Goal: Task Accomplishment & Management: Use online tool/utility

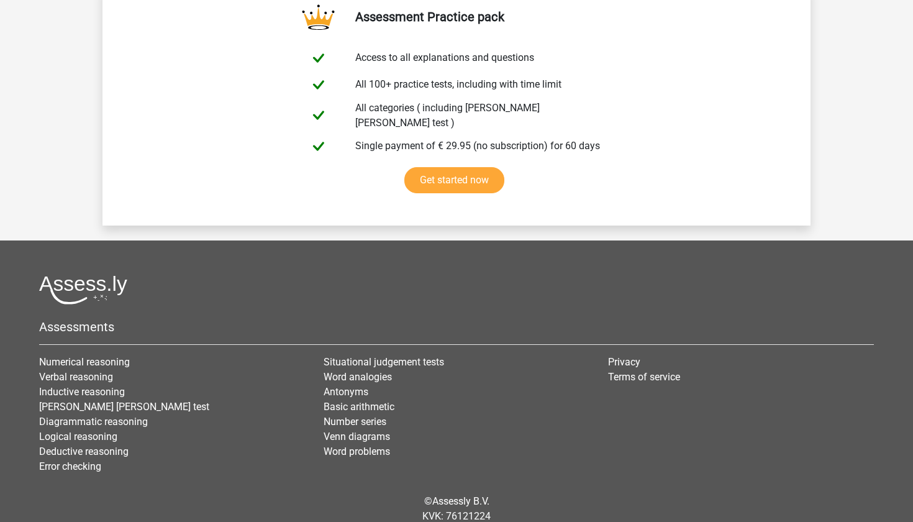
scroll to position [2393, 0]
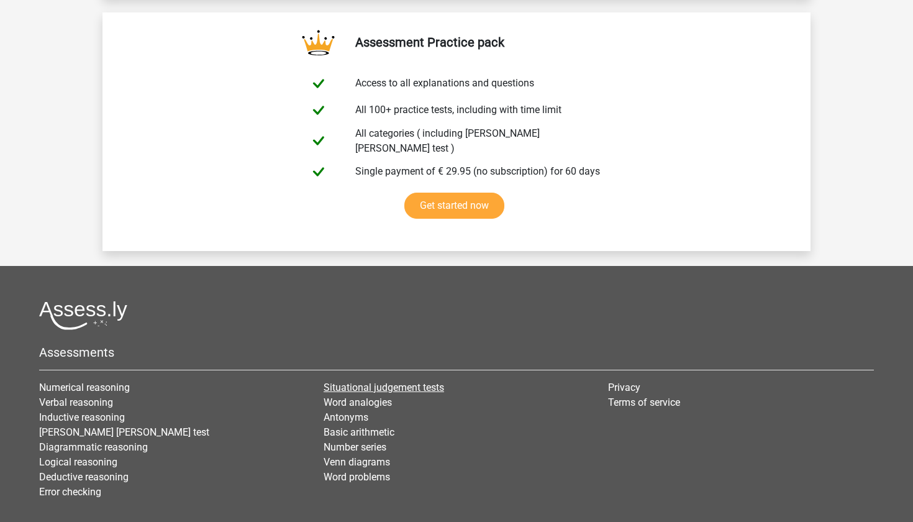
click at [360, 381] on link "Situational judgement tests" at bounding box center [384, 387] width 120 height 12
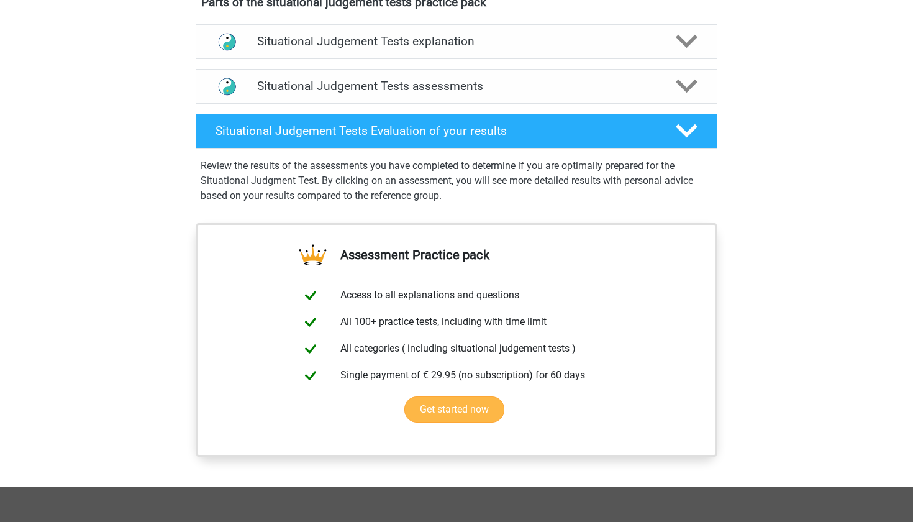
scroll to position [689, 0]
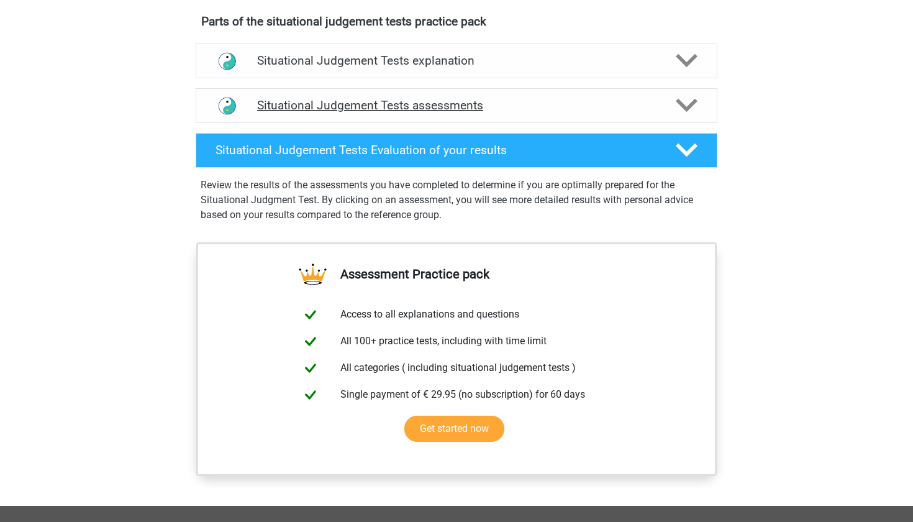
click at [471, 102] on h4 "Situational Judgement Tests assessments" at bounding box center [456, 105] width 399 height 14
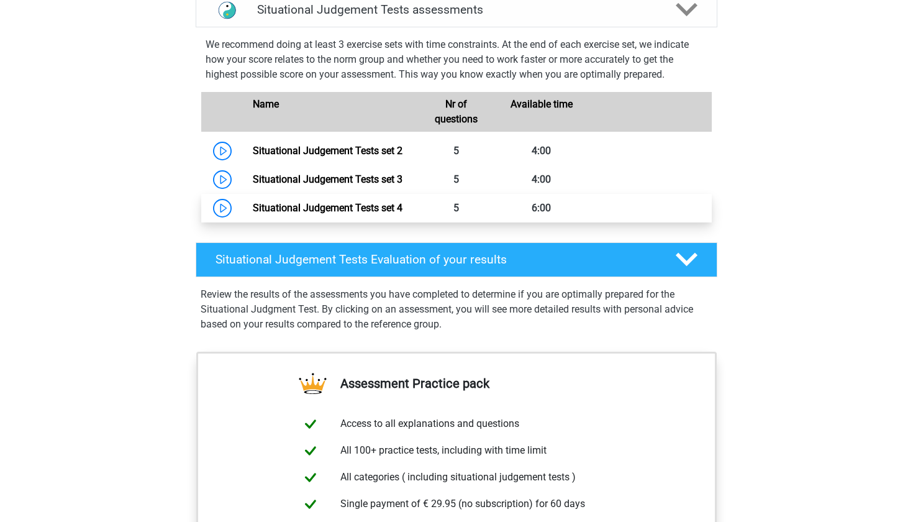
scroll to position [787, 0]
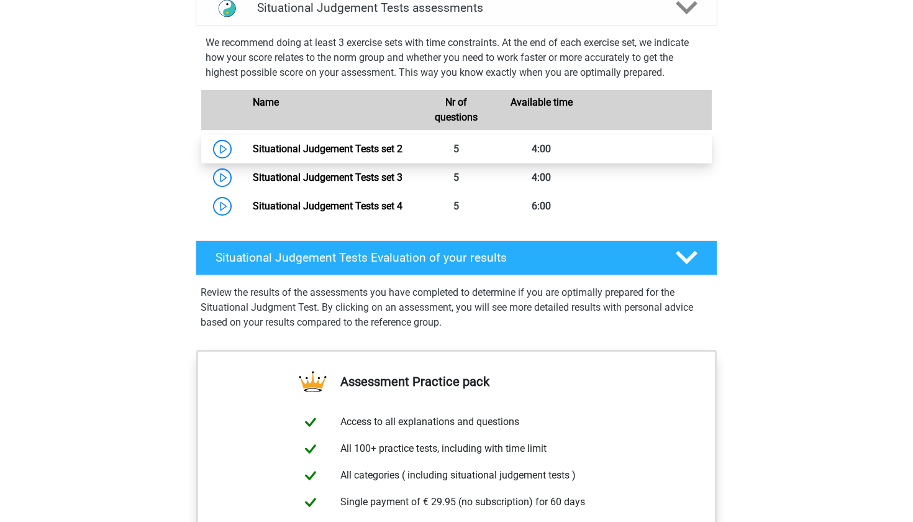
click at [254, 155] on link "Situational Judgement Tests set 2" at bounding box center [328, 149] width 150 height 12
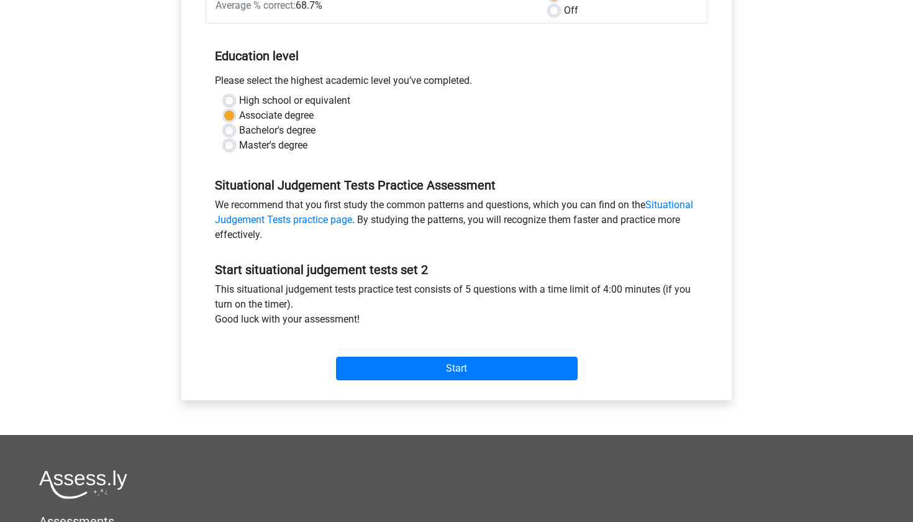
scroll to position [220, 0]
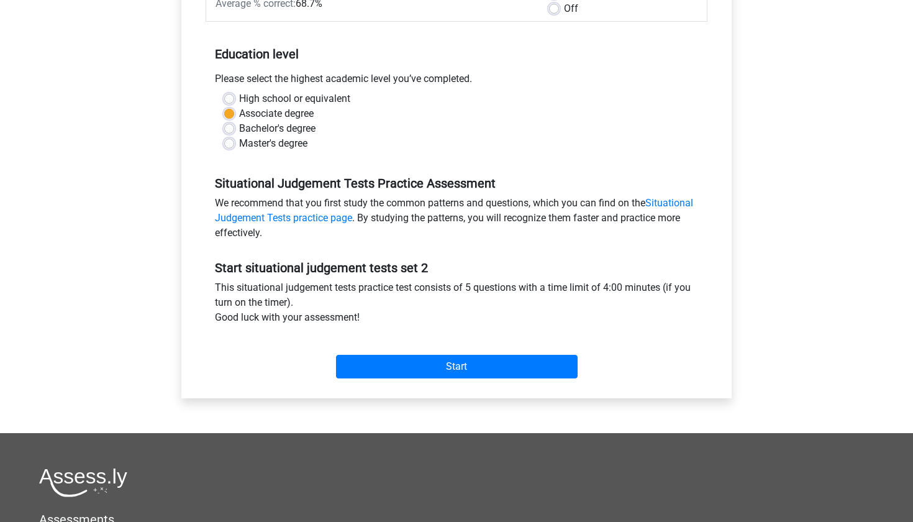
click at [423, 352] on div "Start" at bounding box center [457, 356] width 502 height 43
click at [424, 361] on input "Start" at bounding box center [457, 367] width 242 height 24
